Goal: Find specific page/section: Find specific page/section

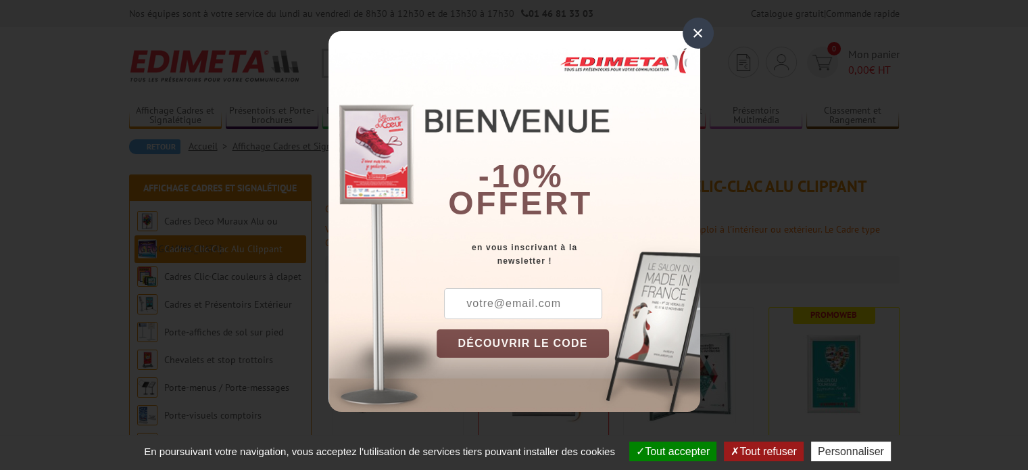
click at [699, 29] on div "×" at bounding box center [697, 33] width 31 height 31
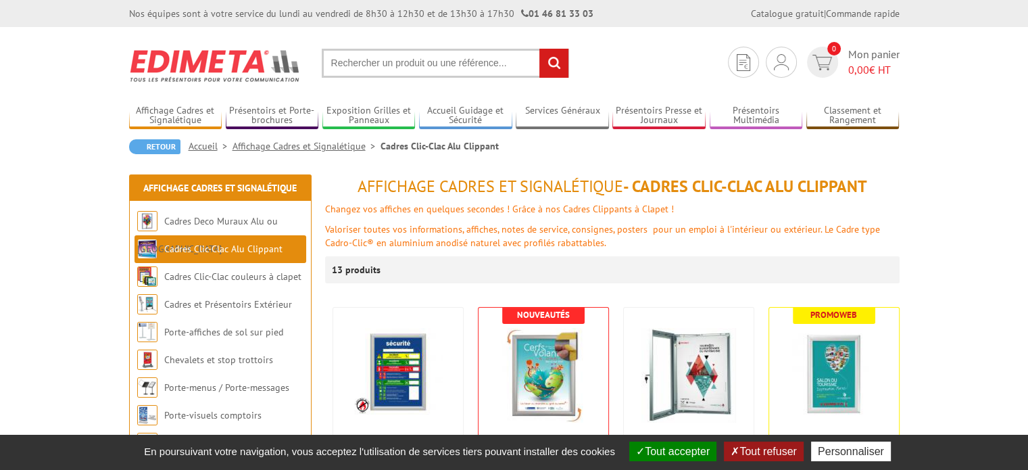
click at [681, 456] on button "Tout accepter" at bounding box center [672, 451] width 87 height 20
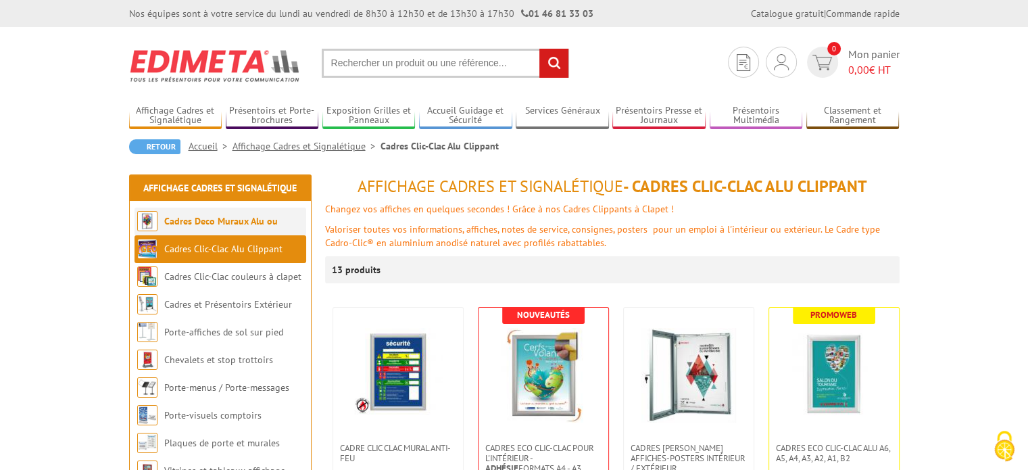
click at [224, 212] on li "Cadres Deco Muraux Alu ou [GEOGRAPHIC_DATA]" at bounding box center [220, 221] width 172 height 28
click at [224, 220] on link "Cadres Deco Muraux Alu ou [GEOGRAPHIC_DATA]" at bounding box center [207, 235] width 141 height 40
